Goal: Communication & Community: Answer question/provide support

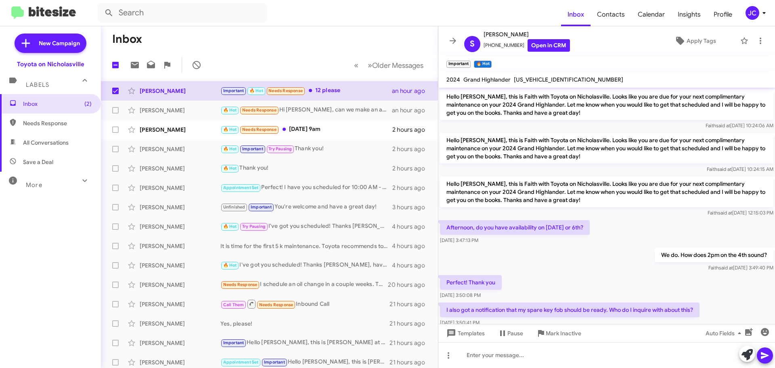
scroll to position [329, 0]
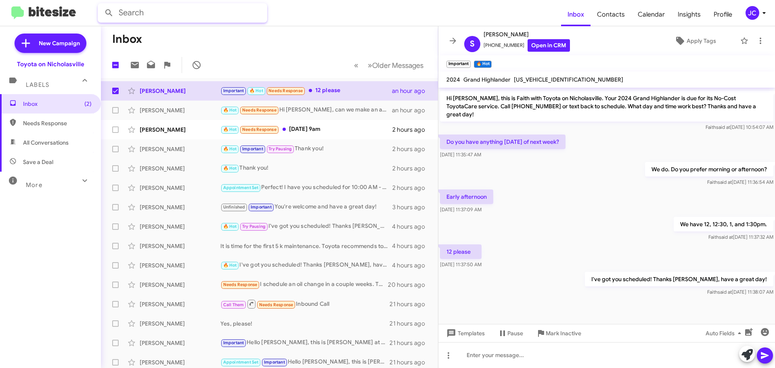
click at [148, 12] on input "text" at bounding box center [182, 12] width 169 height 19
click at [101, 5] on button at bounding box center [109, 13] width 16 height 16
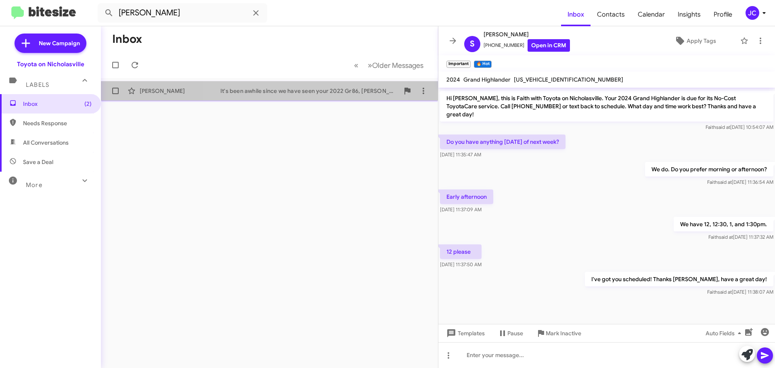
click at [282, 91] on div "It's been awhile since we have seen your 2022 Gr86, [PERSON_NAME]! This is [PER…" at bounding box center [309, 91] width 179 height 8
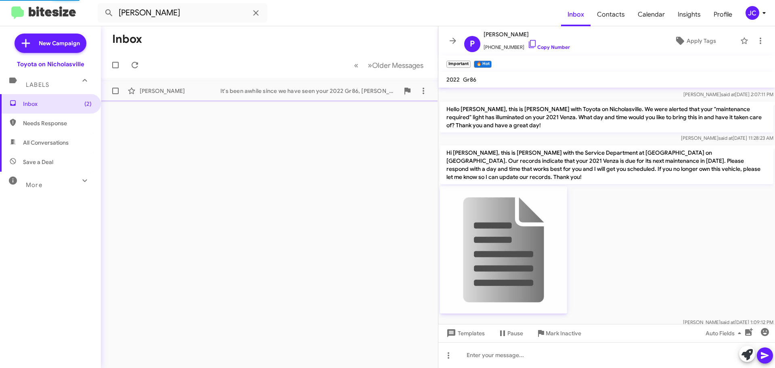
scroll to position [1395, 0]
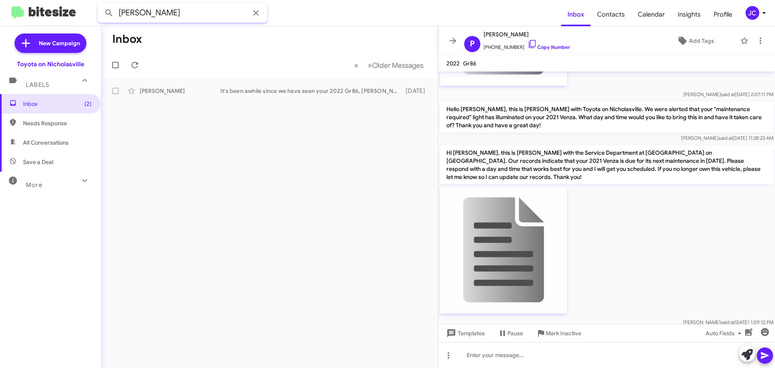
drag, startPoint x: 202, startPoint y: 21, endPoint x: -126, endPoint y: 15, distance: 328.1
click at [0, 15] on html "[PERSON_NAME] Inbox Contacts Calendar Insights Profile JC New Campaign Toyota o…" at bounding box center [387, 184] width 775 height 368
click at [101, 5] on button at bounding box center [109, 13] width 16 height 16
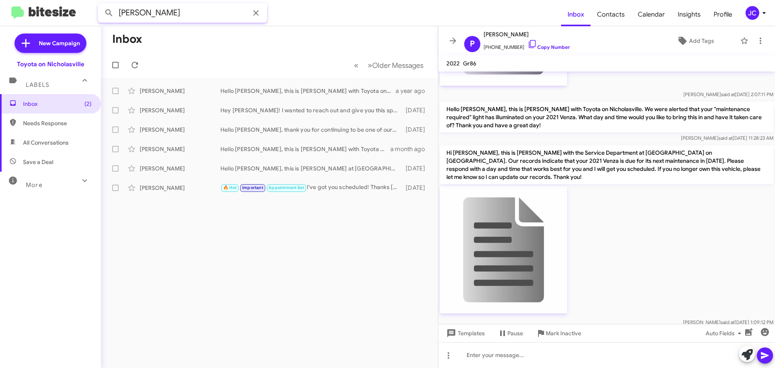
drag, startPoint x: 175, startPoint y: 15, endPoint x: -289, endPoint y: 13, distance: 464.5
click at [0, 13] on html "[PERSON_NAME] Inbox Contacts Calendar Insights Profile JC New Campaign Toyota o…" at bounding box center [387, 184] width 775 height 368
click at [101, 5] on button at bounding box center [109, 13] width 16 height 16
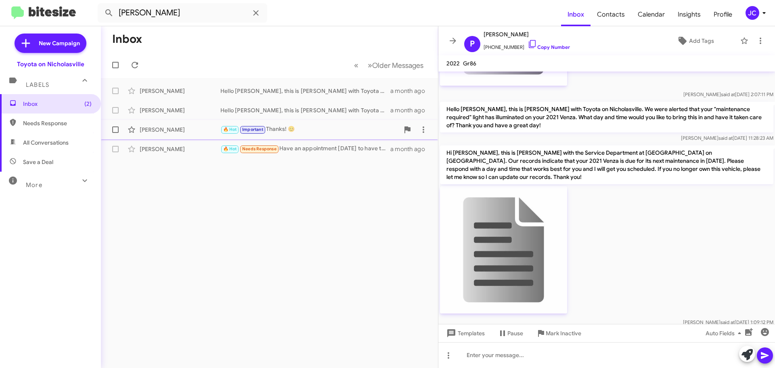
click at [147, 126] on div "[PERSON_NAME]" at bounding box center [180, 129] width 81 height 8
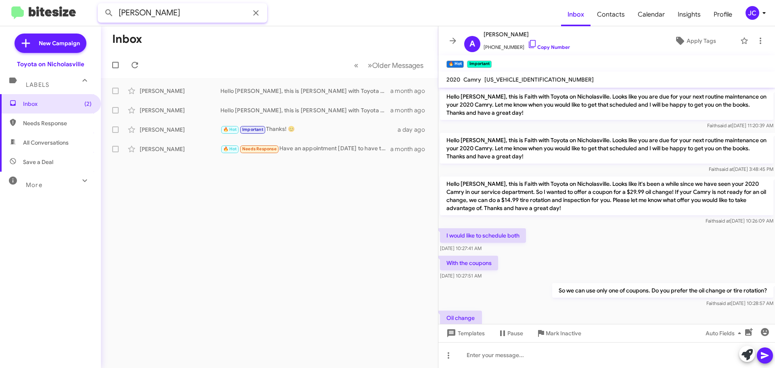
drag, startPoint x: 165, startPoint y: 15, endPoint x: -97, endPoint y: 1, distance: 262.3
click at [0, 1] on html "allan watson Inbox Contacts Calendar Insights Profile JC New Campaign Toyota on…" at bounding box center [387, 184] width 775 height 368
click at [101, 5] on button at bounding box center [109, 13] width 16 height 16
drag, startPoint x: 160, startPoint y: 11, endPoint x: 18, endPoint y: 8, distance: 141.7
click at [31, 8] on mat-toolbar "creech Inbox Contacts Calendar Insights Profile JC" at bounding box center [387, 13] width 775 height 26
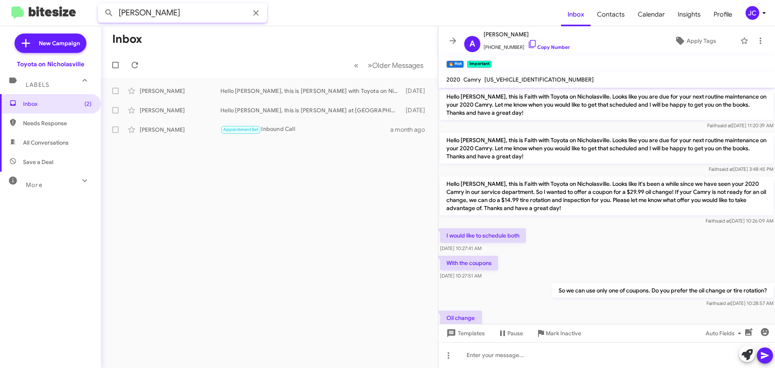
click at [101, 5] on button at bounding box center [109, 13] width 16 height 16
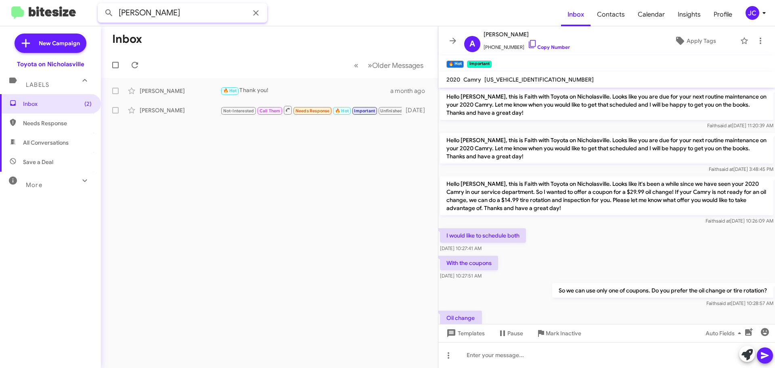
click at [0, 19] on html "cain Inbox Contacts Calendar Insights Profile JC New Campaign Toyota on Nichola…" at bounding box center [387, 184] width 775 height 368
click at [101, 5] on button at bounding box center [109, 13] width 16 height 16
drag, startPoint x: 104, startPoint y: 16, endPoint x: -199, endPoint y: -1, distance: 303.1
click at [0, 0] on html "willey Inbox Contacts Calendar Insights Profile JC New Campaign Toyota on Nicho…" at bounding box center [387, 184] width 775 height 368
type input "baumgartner"
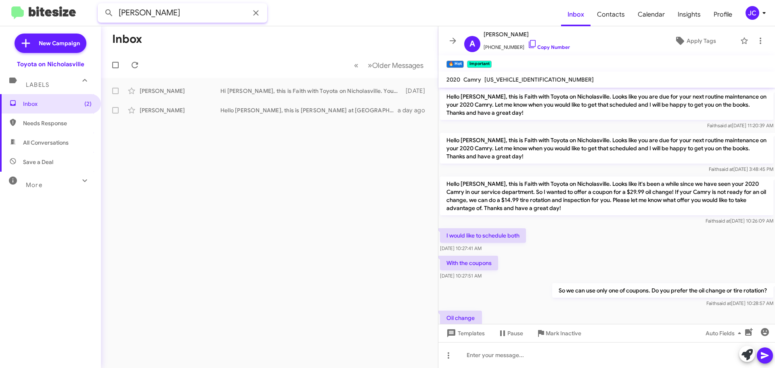
click at [101, 5] on button at bounding box center [109, 13] width 16 height 16
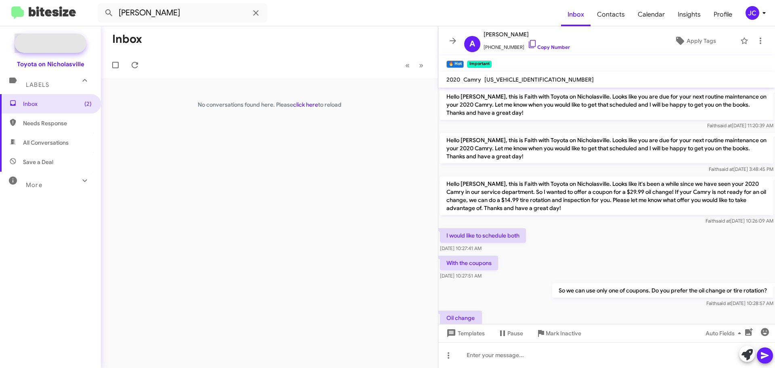
click at [69, 48] on span "New Campaign" at bounding box center [51, 42] width 72 height 19
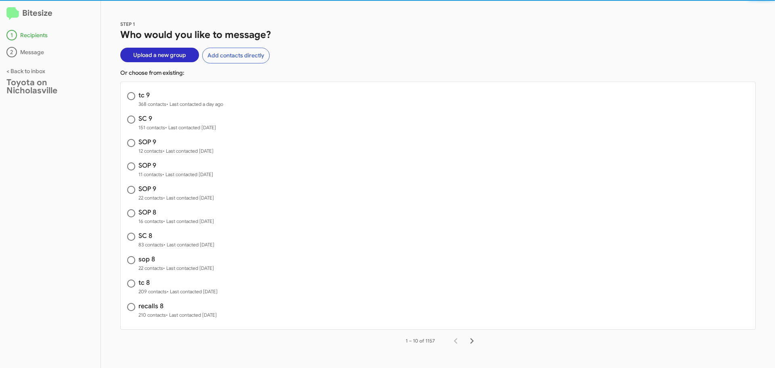
click at [158, 52] on span "Upload a new group" at bounding box center [159, 55] width 53 height 15
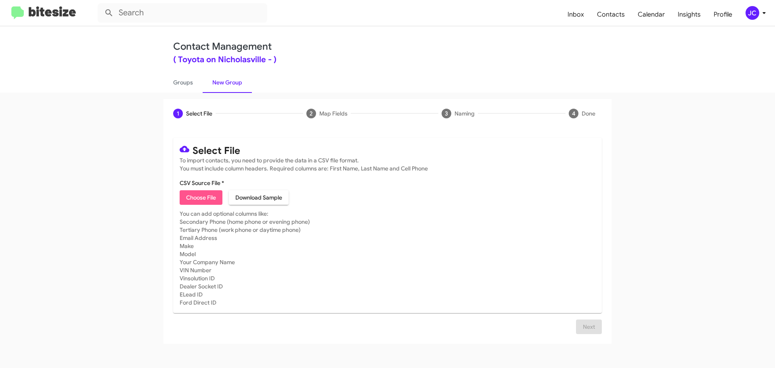
click at [198, 196] on span "Choose File" at bounding box center [201, 197] width 30 height 15
type input "SOP 9"
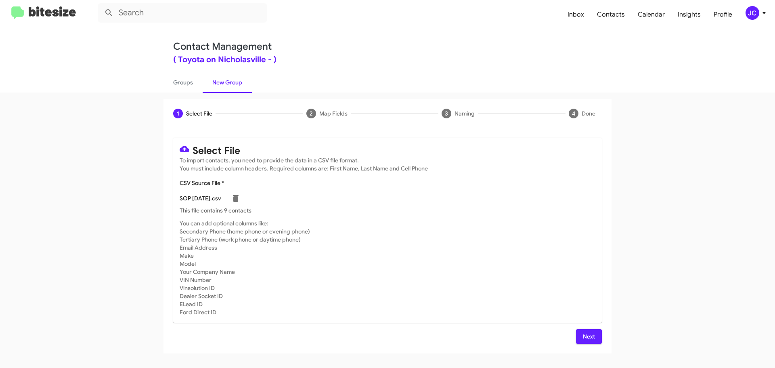
click at [584, 332] on span "Next" at bounding box center [588, 336] width 13 height 15
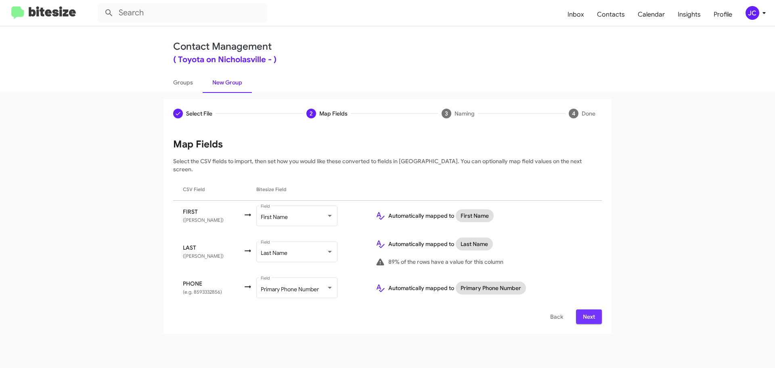
click at [587, 311] on span "Next" at bounding box center [588, 316] width 13 height 15
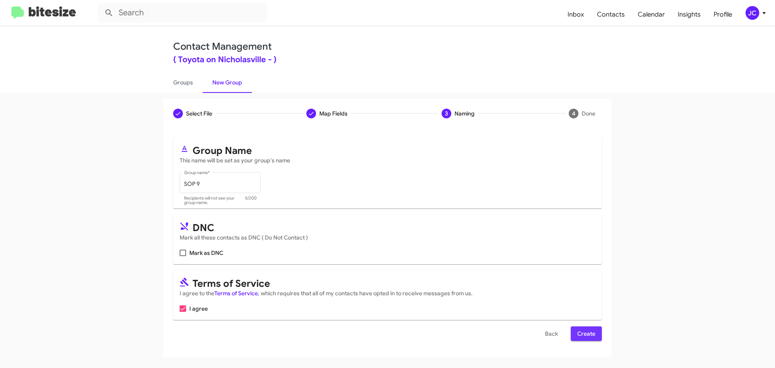
click at [586, 334] on span "Create" at bounding box center [586, 333] width 18 height 15
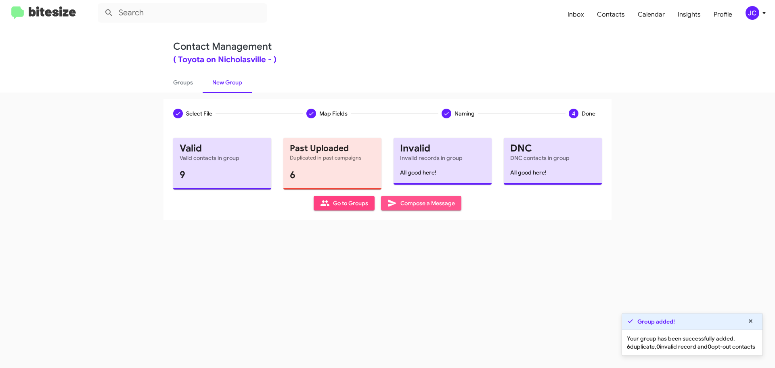
click at [408, 203] on span "Compose a Message" at bounding box center [420, 203] width 67 height 15
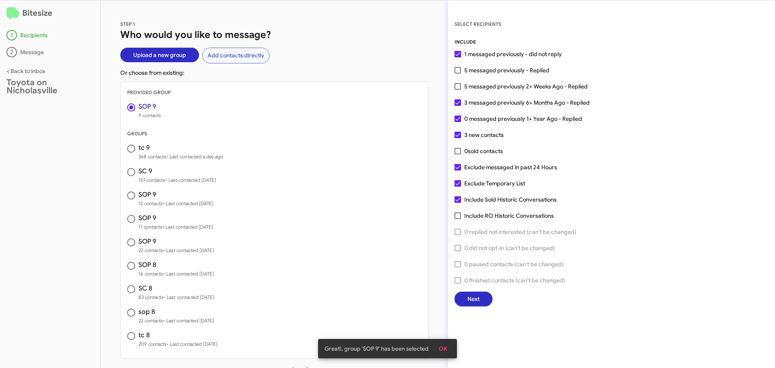
click at [457, 165] on span at bounding box center [457, 167] width 6 height 6
click at [457, 170] on input "Exclude messaged in past 24 Hours" at bounding box center [457, 170] width 0 height 0
checkbox input "false"
click at [479, 296] on span "Next" at bounding box center [473, 298] width 12 height 15
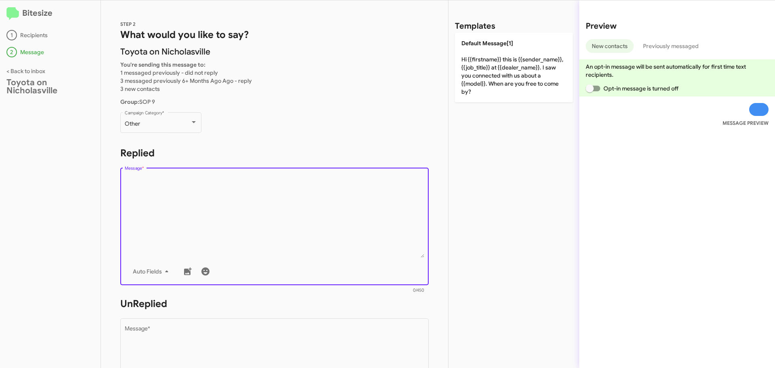
click at [184, 196] on textarea "Message *" at bounding box center [275, 216] width 300 height 82
paste textarea "Hello {{firstname}}, this is Jessika with Toyota on Nicholasville. We received …"
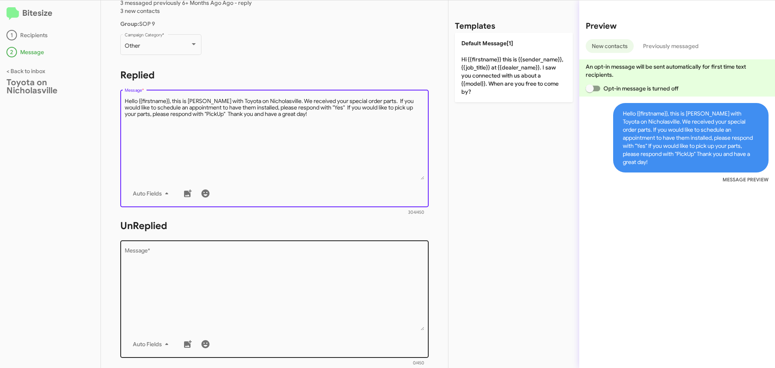
scroll to position [81, 0]
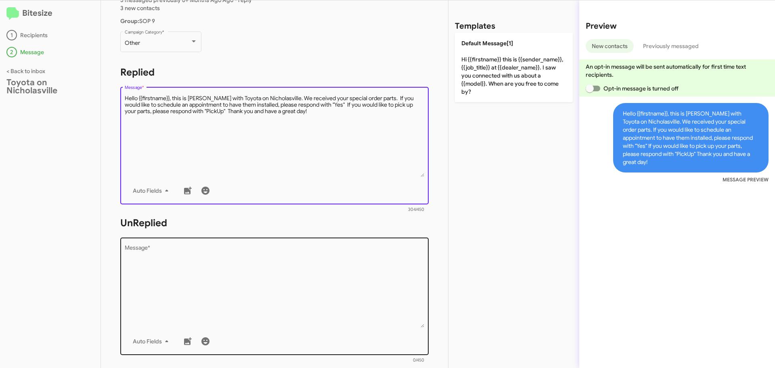
type textarea "Hello {{firstname}}, this is Jessika with Toyota on Nicholasville. We received …"
click at [132, 272] on textarea "Message *" at bounding box center [275, 286] width 300 height 82
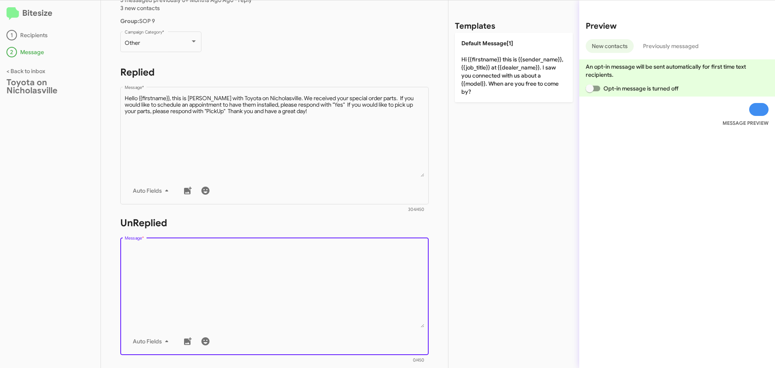
paste textarea "Hello {{firstname}}, this is Jessika with Toyota on Nicholasville. We received …"
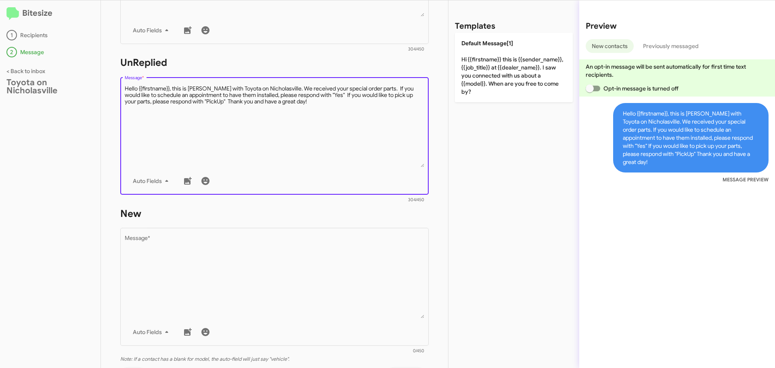
scroll to position [282, 0]
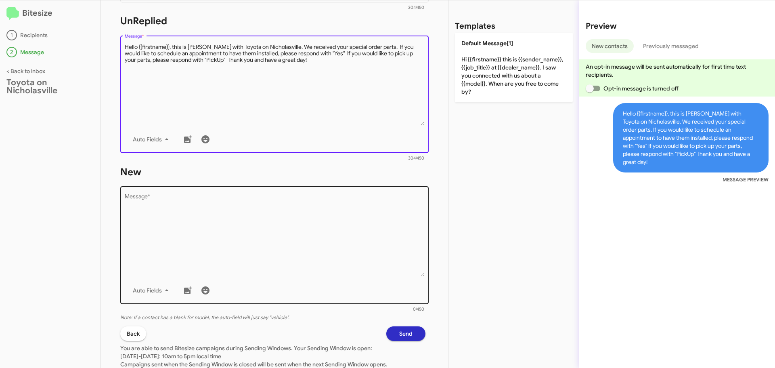
type textarea "Hello {{firstname}}, this is Jessika with Toyota on Nicholasville. We received …"
click at [128, 233] on textarea "Message *" at bounding box center [275, 235] width 300 height 82
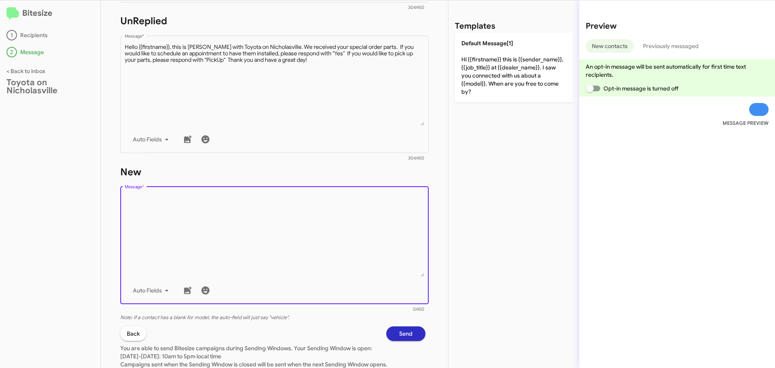
paste textarea "Hello {{firstname}}, this is Jessika with Toyota on Nicholasville. We received …"
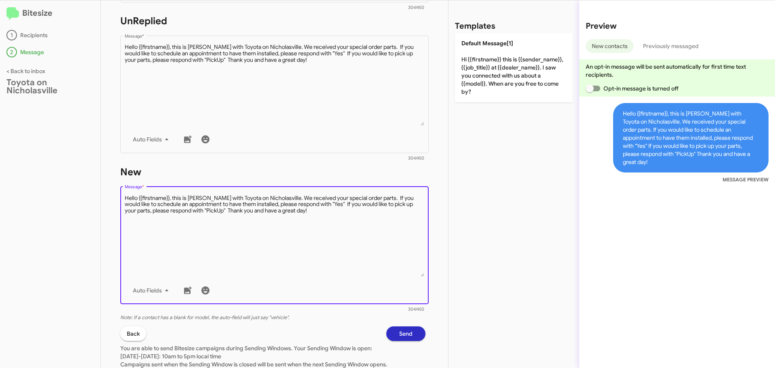
type textarea "Hello {{firstname}}, this is Jessika with Toyota on Nicholasville. We received …"
click at [410, 336] on button "Send" at bounding box center [405, 333] width 39 height 15
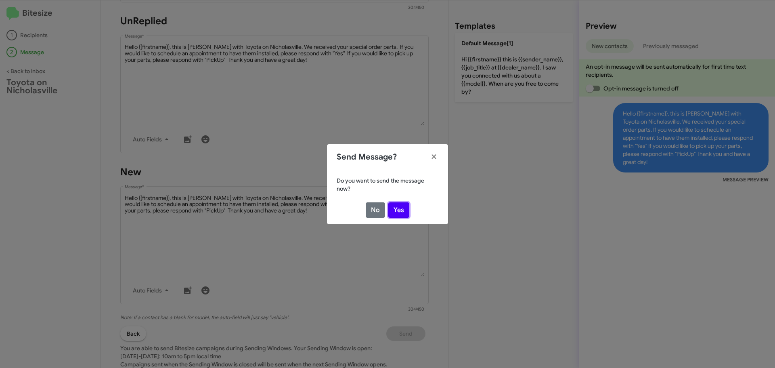
click at [395, 212] on button "Yes" at bounding box center [398, 209] width 21 height 15
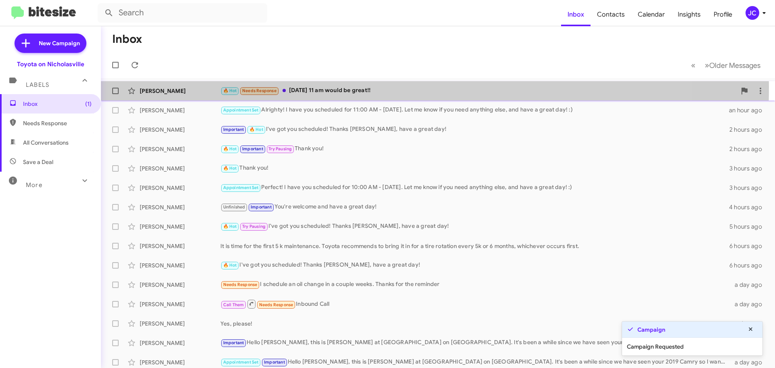
click at [166, 86] on div "Alison Felton 🔥 Hot Needs Response Tuesday 11 am would be great!! an hour ago" at bounding box center [437, 91] width 661 height 16
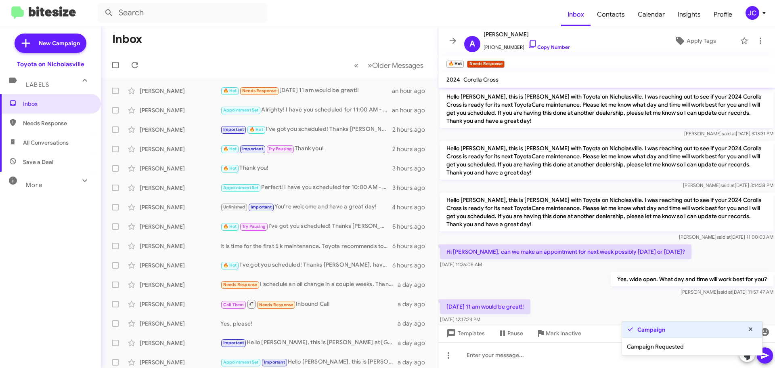
scroll to position [13, 0]
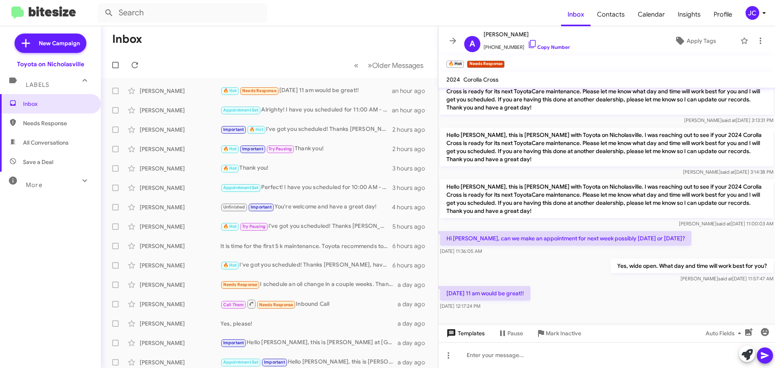
click at [475, 330] on span "Templates" at bounding box center [465, 333] width 40 height 15
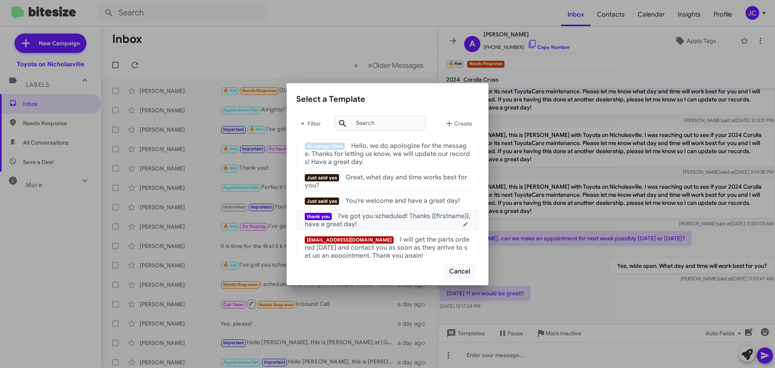
click at [384, 222] on div "thank you I've got you scheduled! Thanks {{firstname}}, have a great day!" at bounding box center [387, 220] width 165 height 16
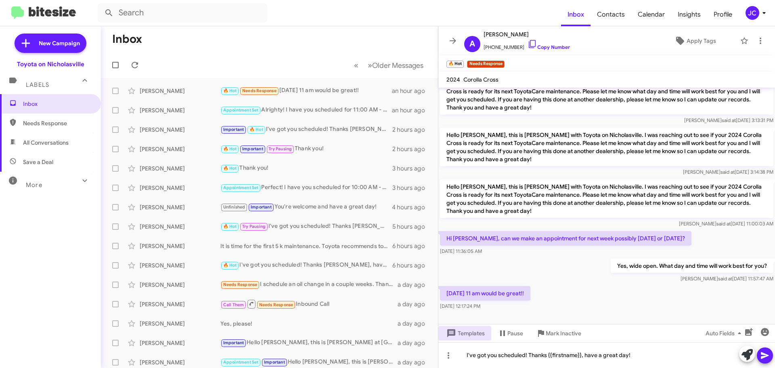
click at [767, 355] on icon at bounding box center [765, 355] width 8 height 7
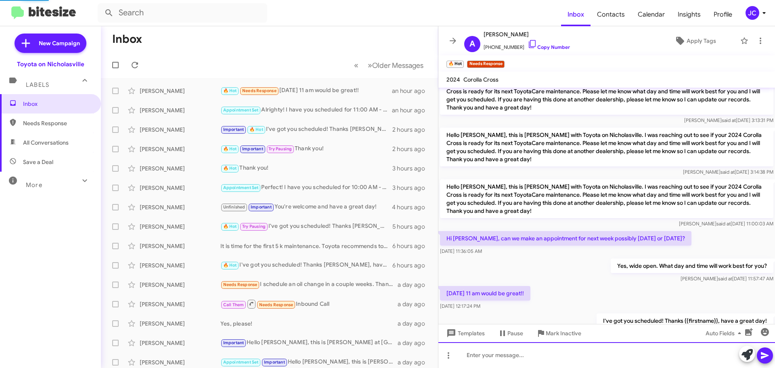
scroll to position [43, 0]
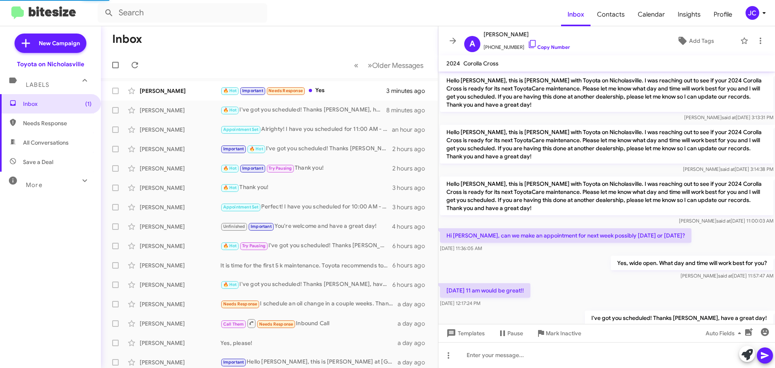
scroll to position [27, 0]
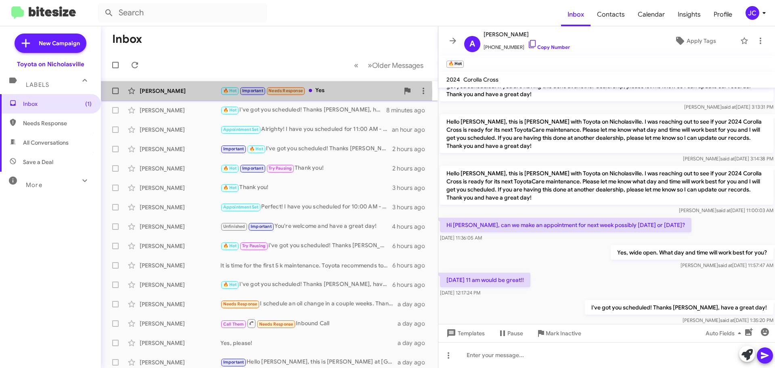
click at [182, 92] on div "Stephanie Mendenhall" at bounding box center [180, 91] width 81 height 8
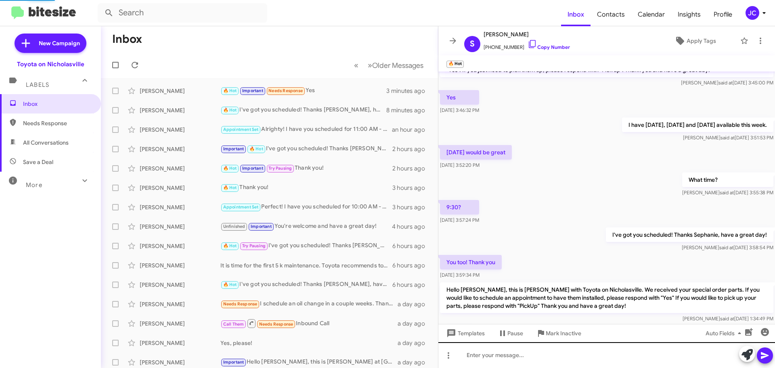
scroll to position [75, 0]
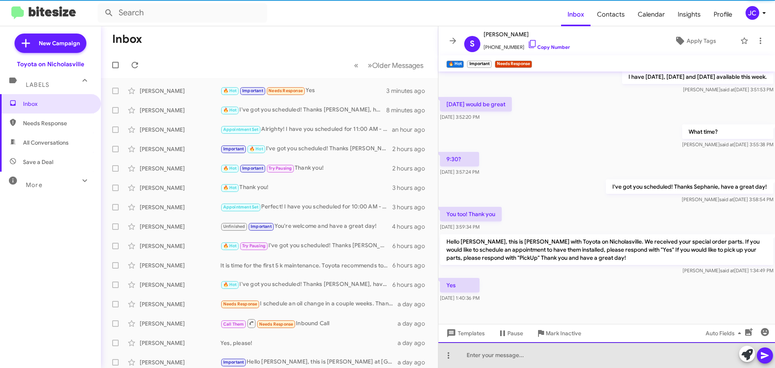
click at [544, 358] on div at bounding box center [606, 355] width 337 height 26
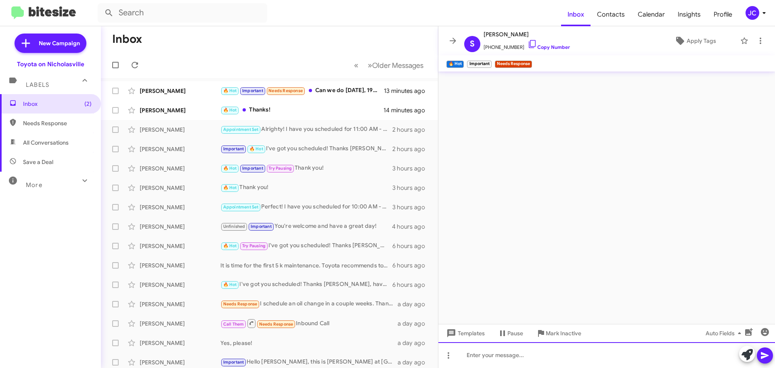
scroll to position [0, 0]
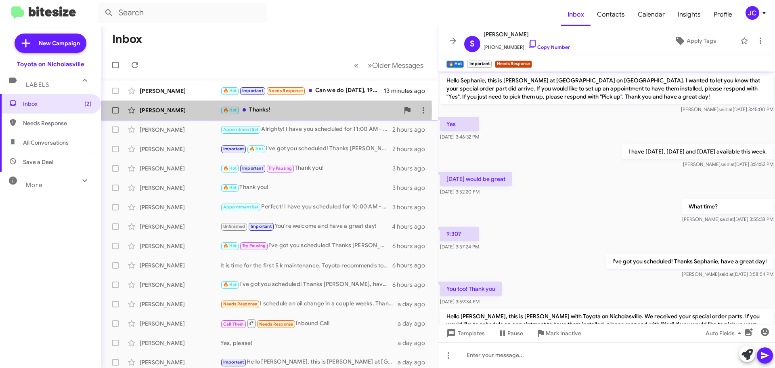
click at [168, 110] on div "[PERSON_NAME]" at bounding box center [180, 110] width 81 height 8
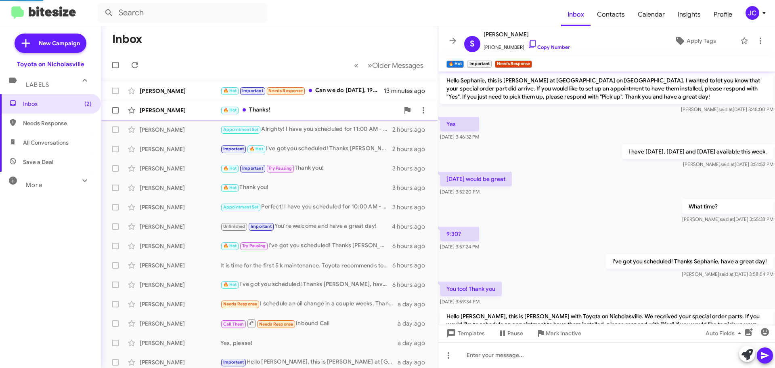
scroll to position [72, 0]
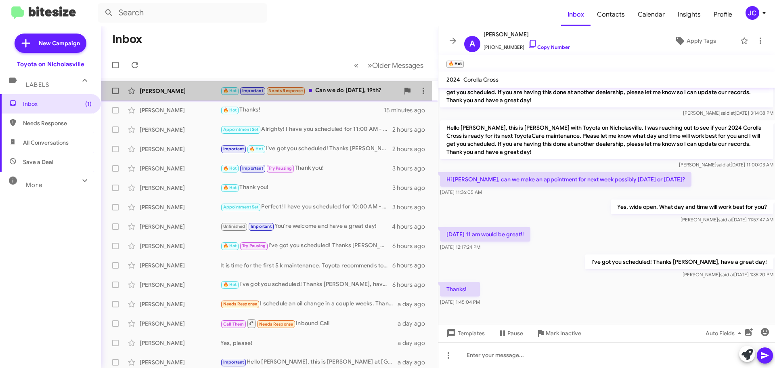
click at [171, 96] on div "Stephanie Mendenhall 🔥 Hot Important Needs Response Can we do Friday, 19th? 13 …" at bounding box center [269, 91] width 324 height 16
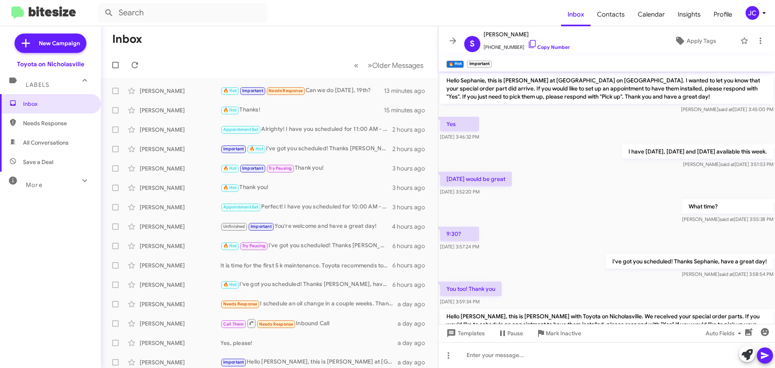
scroll to position [134, 0]
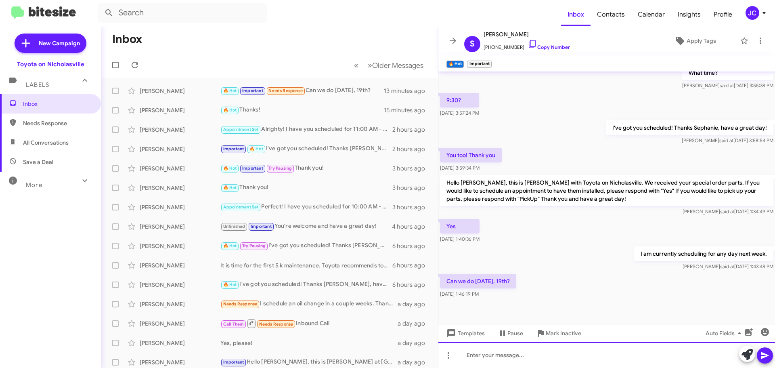
click at [561, 347] on div at bounding box center [606, 355] width 337 height 26
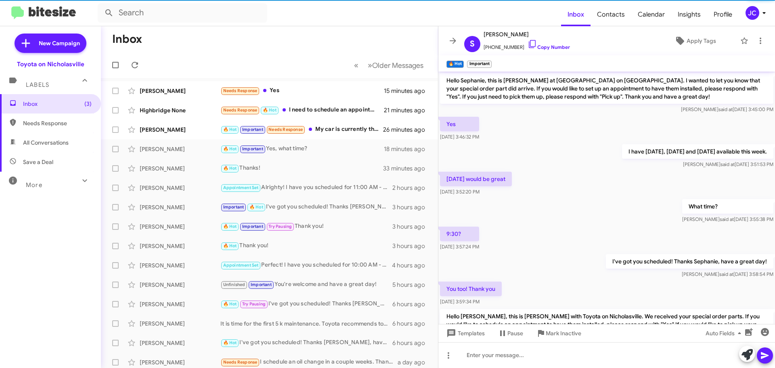
scroll to position [147, 0]
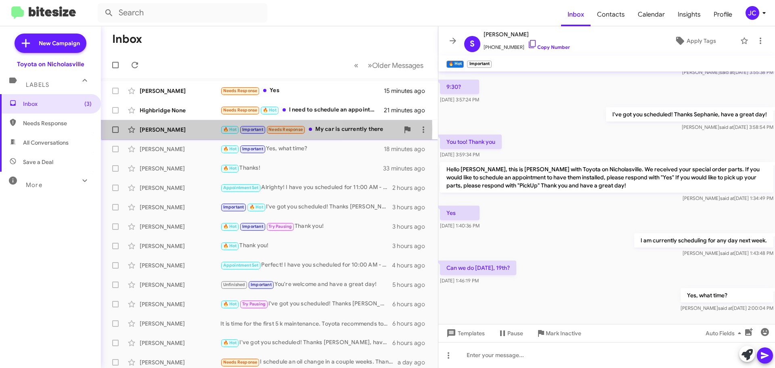
click at [182, 129] on div "Lisa Clark" at bounding box center [180, 129] width 81 height 8
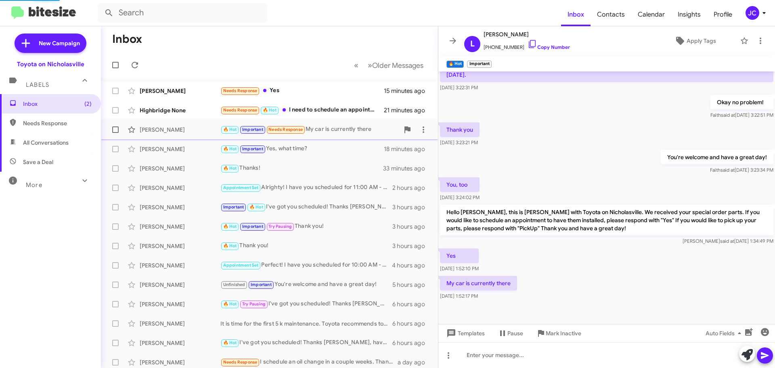
scroll to position [104, 0]
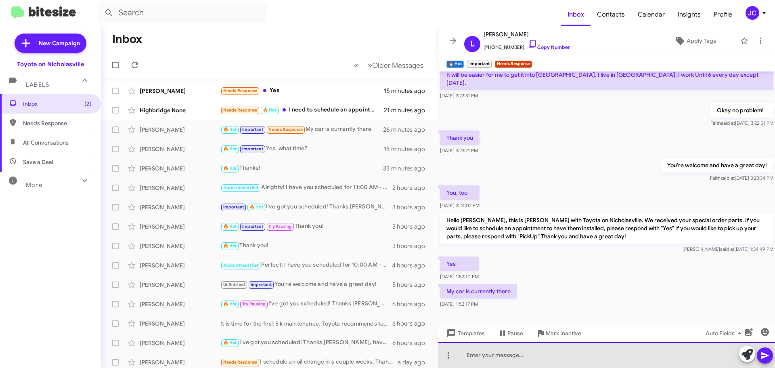
click at [500, 362] on div at bounding box center [606, 355] width 337 height 26
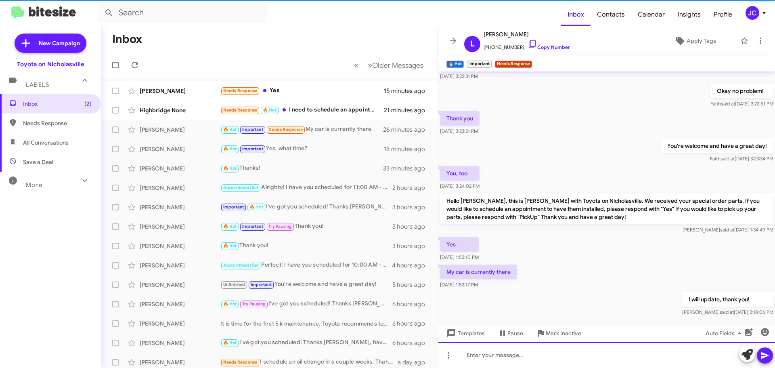
scroll to position [134, 0]
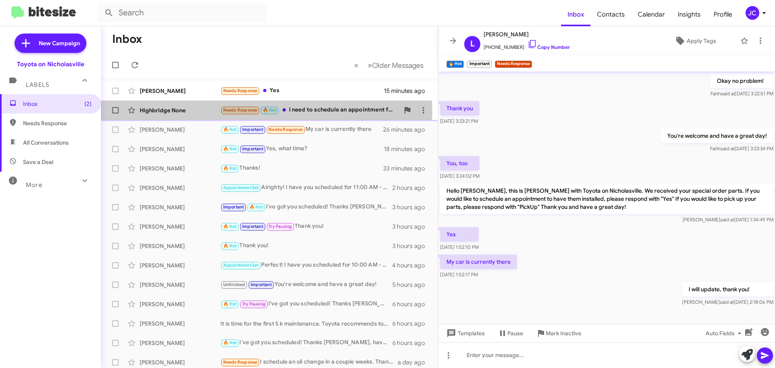
click at [183, 111] on div "Highbridge None" at bounding box center [180, 110] width 81 height 8
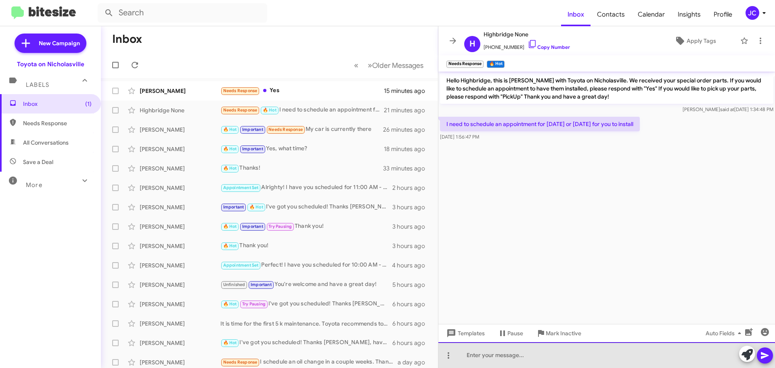
click at [475, 357] on div at bounding box center [606, 355] width 337 height 26
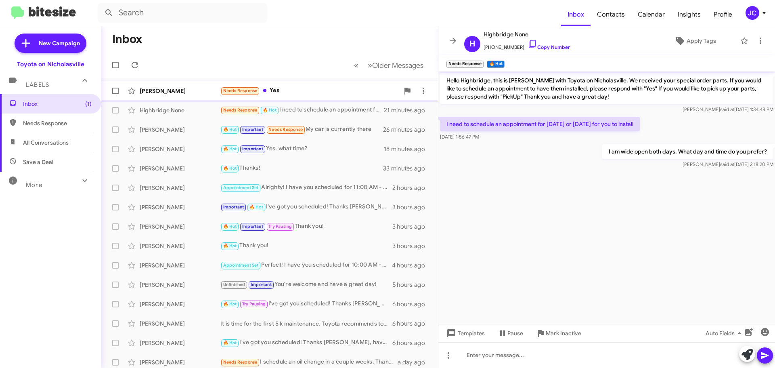
click at [159, 90] on div "Andrew Gilvin" at bounding box center [180, 91] width 81 height 8
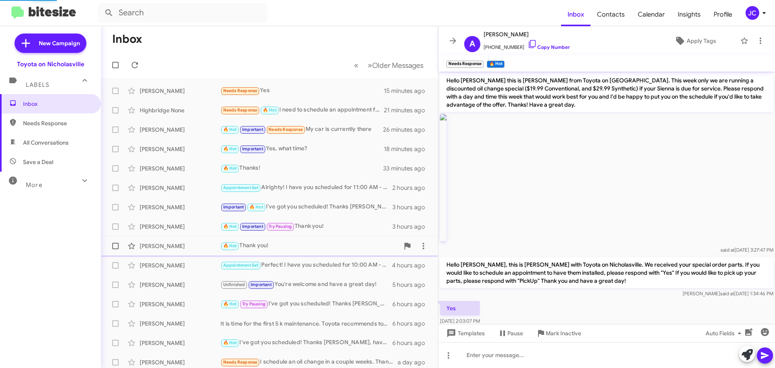
scroll to position [9, 0]
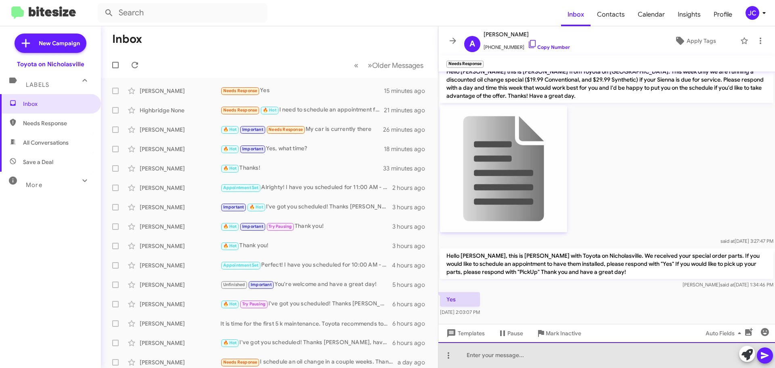
click at [496, 362] on div at bounding box center [606, 355] width 337 height 26
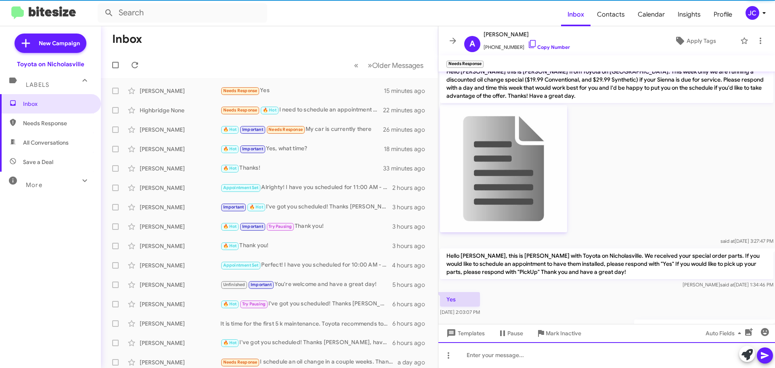
scroll to position [38, 0]
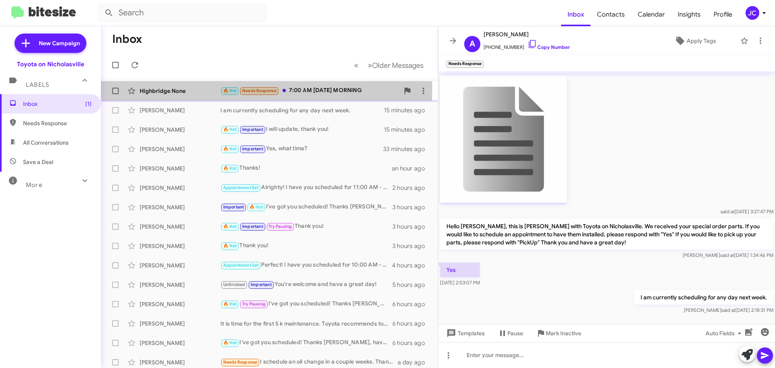
click at [183, 87] on div "Highbridge None" at bounding box center [180, 91] width 81 height 8
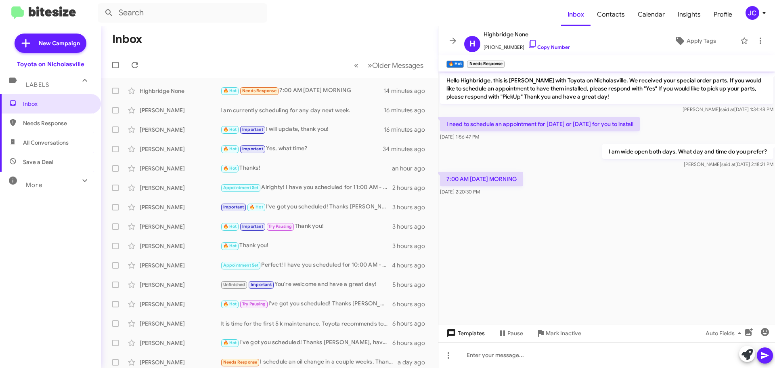
click at [463, 335] on span "Templates" at bounding box center [465, 333] width 40 height 15
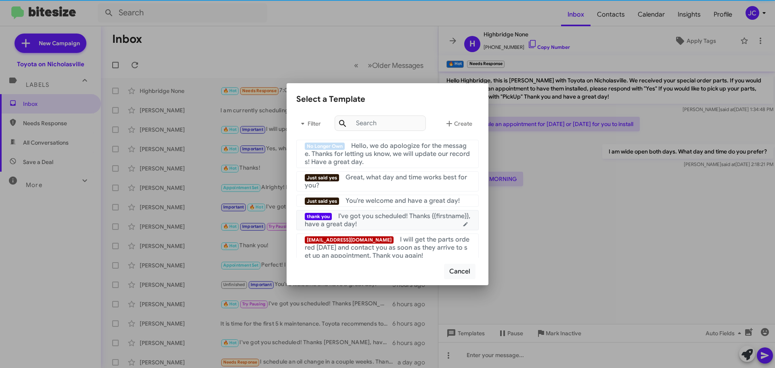
click at [360, 216] on span "I've got you scheduled! Thanks {{firstname}}, have a great day!" at bounding box center [387, 220] width 165 height 16
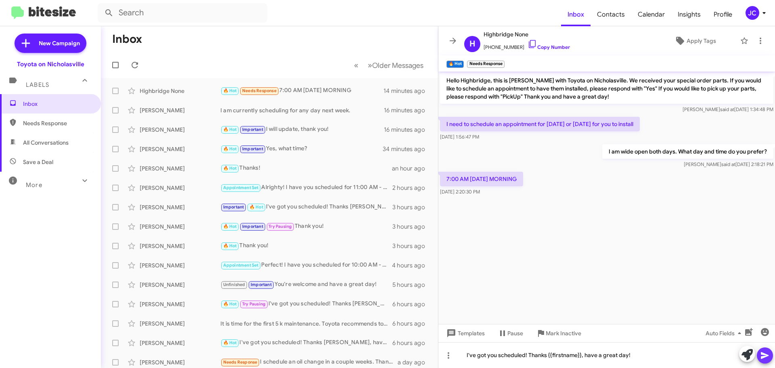
click at [760, 359] on icon at bounding box center [765, 355] width 10 height 10
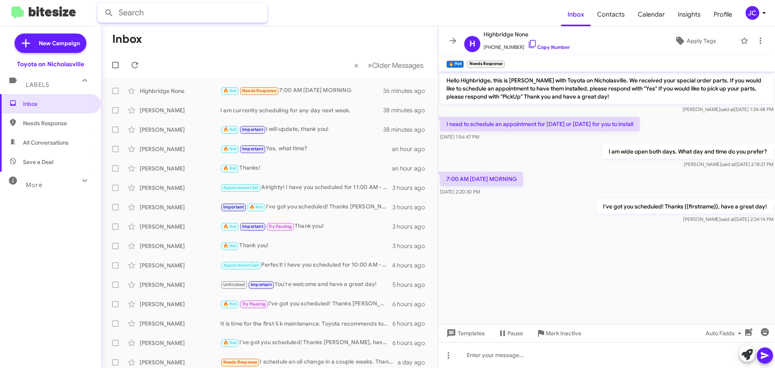
click at [159, 13] on input "text" at bounding box center [182, 12] width 169 height 19
type input "ANDREW"
click at [101, 5] on button at bounding box center [109, 13] width 16 height 16
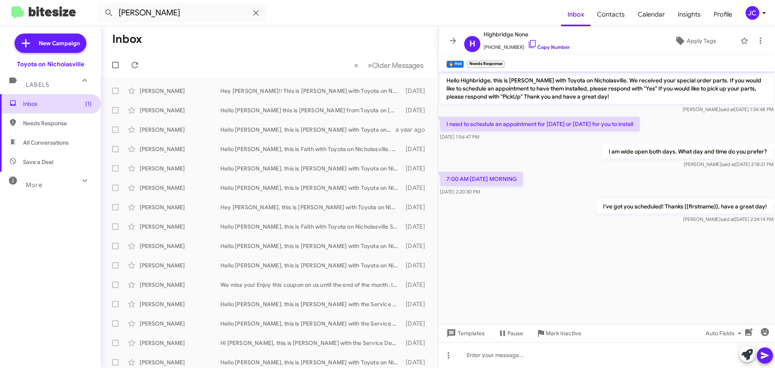
click at [38, 98] on span "Inbox (1)" at bounding box center [50, 103] width 101 height 19
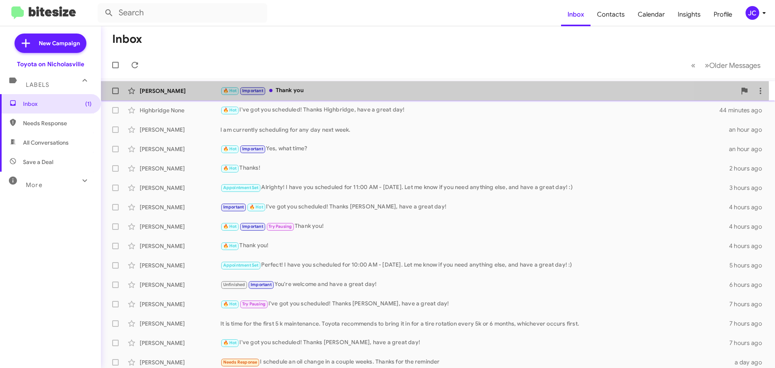
click at [167, 92] on div "[PERSON_NAME]" at bounding box center [180, 91] width 81 height 8
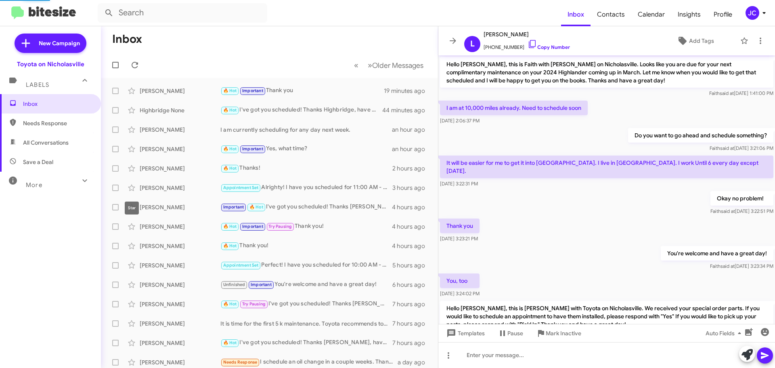
scroll to position [147, 0]
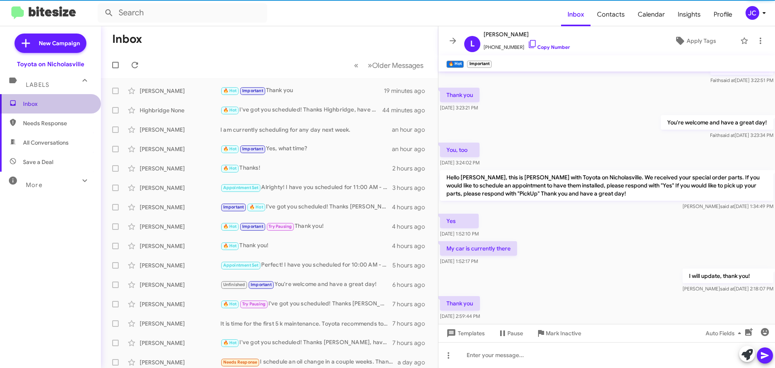
click at [58, 111] on span "Inbox" at bounding box center [50, 103] width 101 height 19
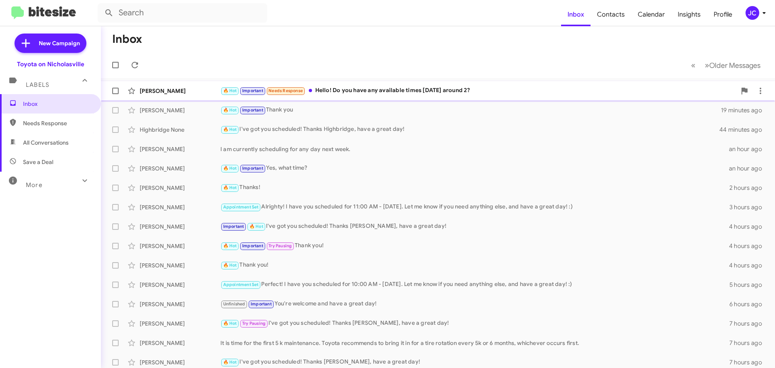
click at [159, 88] on div "[PERSON_NAME]" at bounding box center [180, 91] width 81 height 8
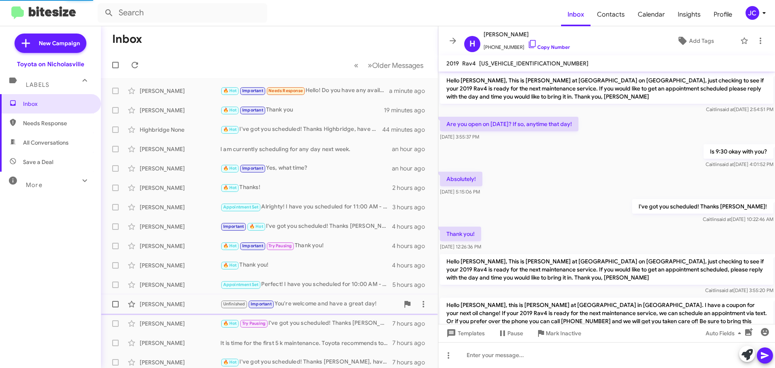
scroll to position [1903, 0]
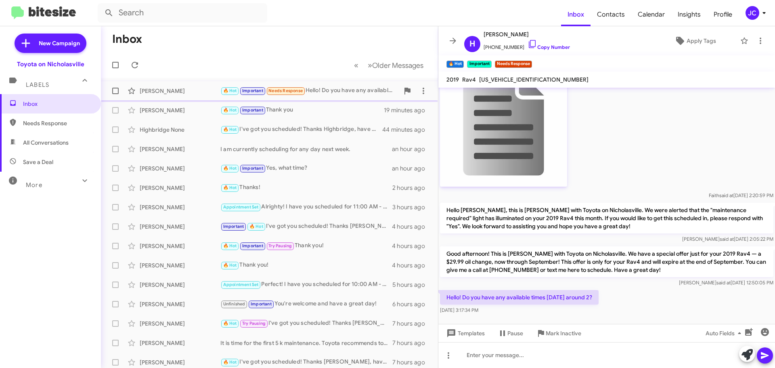
click at [117, 90] on span at bounding box center [115, 91] width 6 height 6
click at [115, 94] on input "checkbox" at bounding box center [115, 94] width 0 height 0
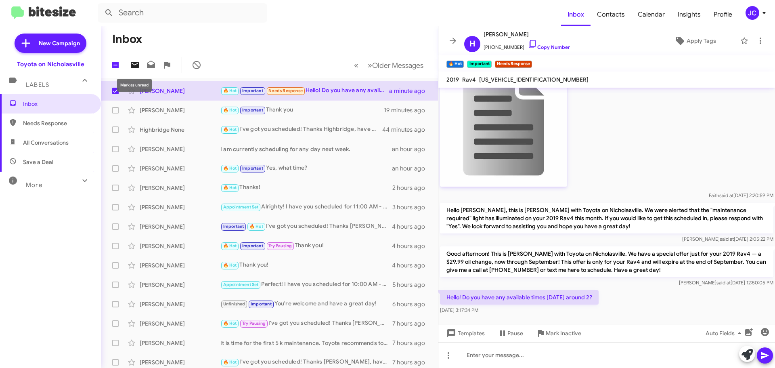
click at [136, 63] on icon at bounding box center [135, 65] width 8 height 6
click at [39, 101] on span "Inbox (1)" at bounding box center [57, 104] width 69 height 8
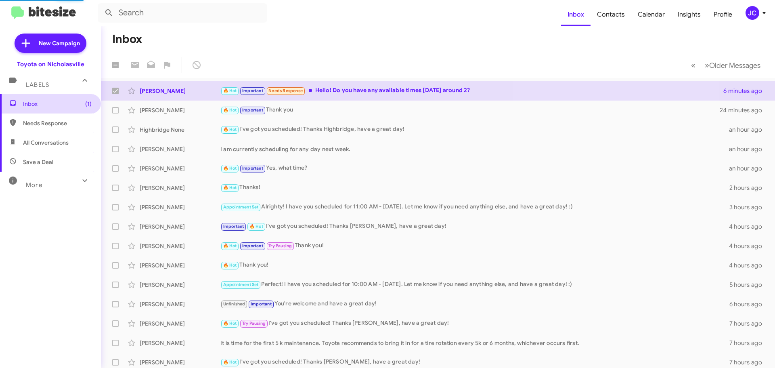
checkbox input "false"
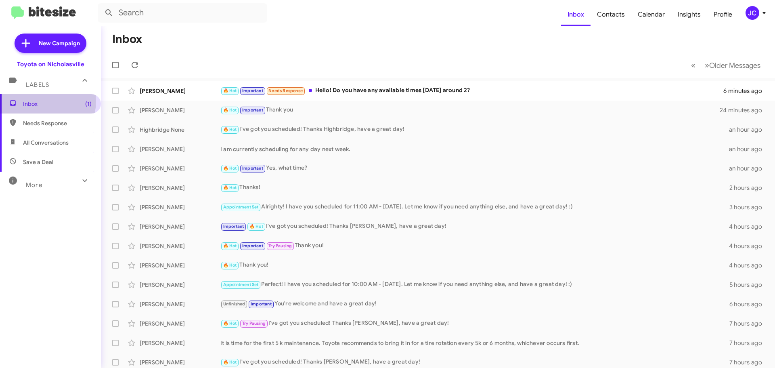
click at [39, 101] on span "Inbox (1)" at bounding box center [57, 104] width 69 height 8
click at [25, 100] on span "Inbox (1)" at bounding box center [57, 104] width 69 height 8
click at [156, 94] on div "Hillary Klingel" at bounding box center [180, 91] width 81 height 8
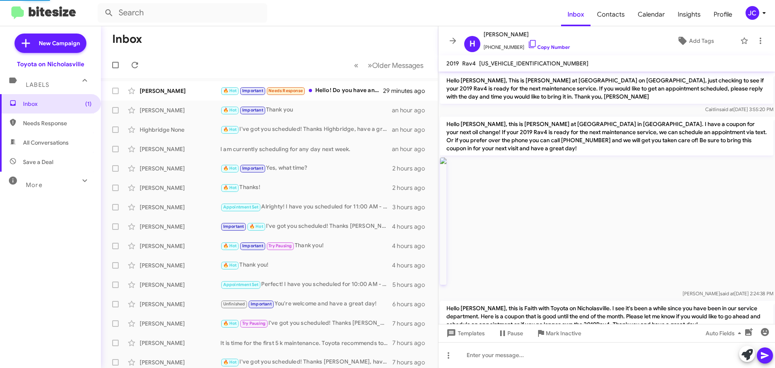
scroll to position [1845, 0]
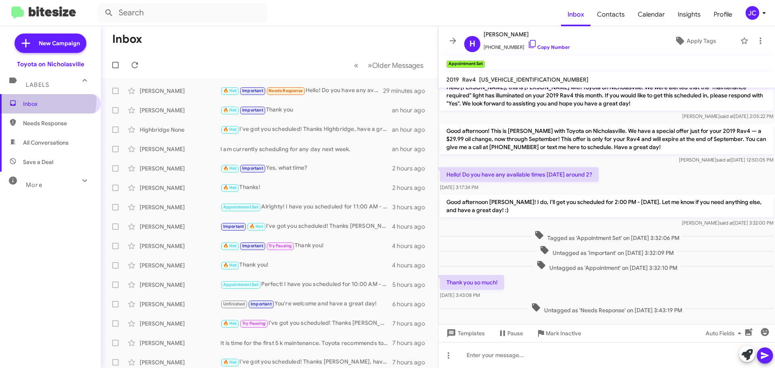
click at [34, 100] on span "Inbox" at bounding box center [57, 104] width 69 height 8
